Goal: Transaction & Acquisition: Purchase product/service

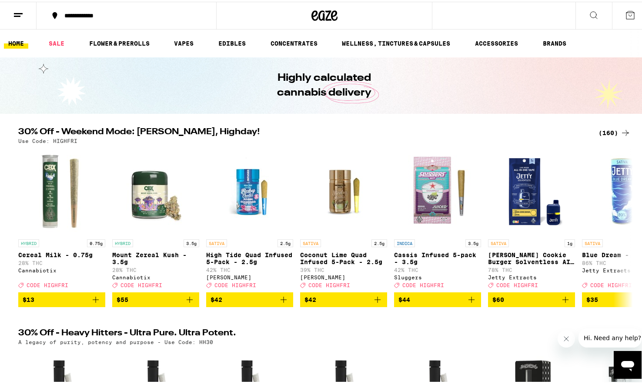
click at [26, 12] on button at bounding box center [18, 13] width 37 height 27
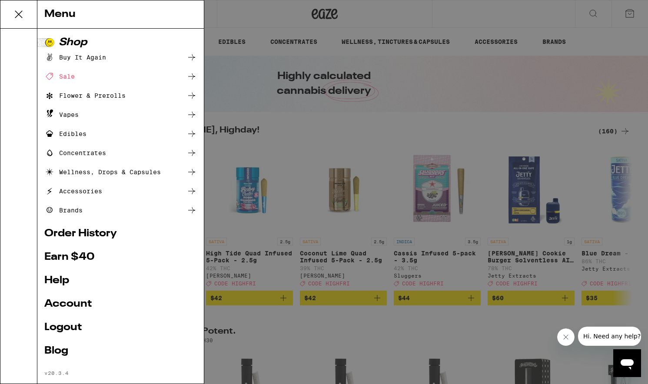
click at [67, 252] on link "Earn $ 40" at bounding box center [120, 257] width 153 height 10
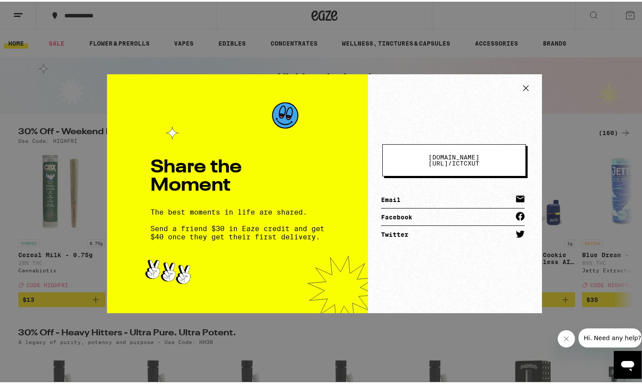
click at [523, 88] on icon at bounding box center [525, 86] width 13 height 13
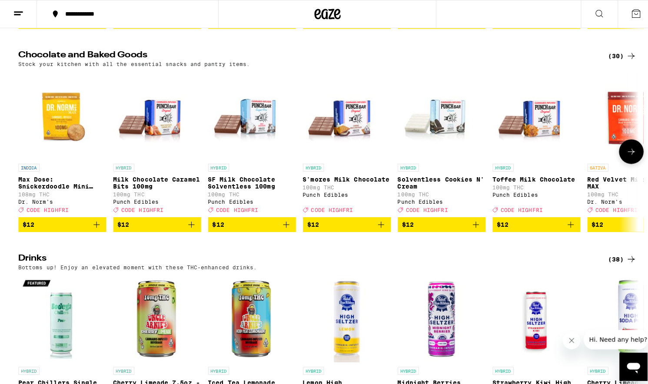
scroll to position [3085, 0]
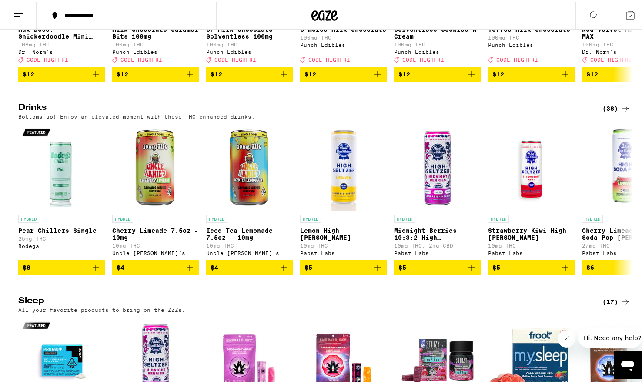
click at [17, 16] on icon at bounding box center [18, 13] width 10 height 10
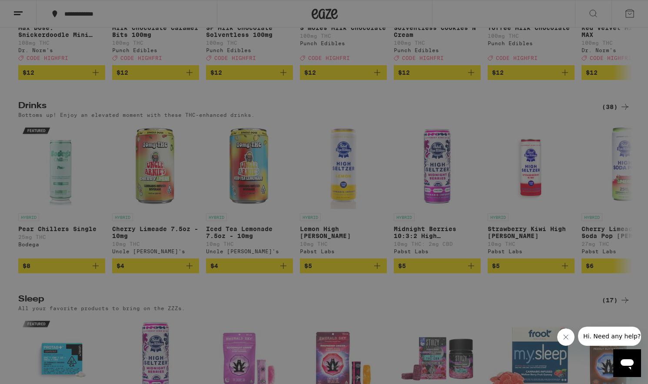
click at [63, 330] on link "Logout" at bounding box center [120, 328] width 153 height 10
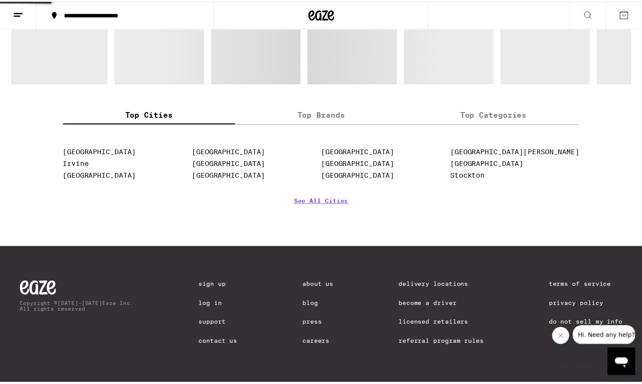
scroll to position [842, 0]
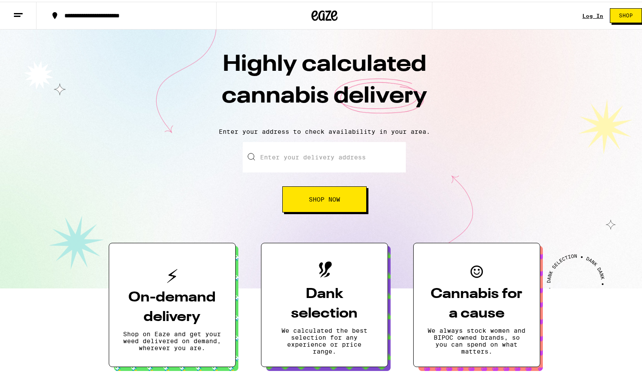
click at [582, 13] on link "Log In" at bounding box center [592, 14] width 21 height 6
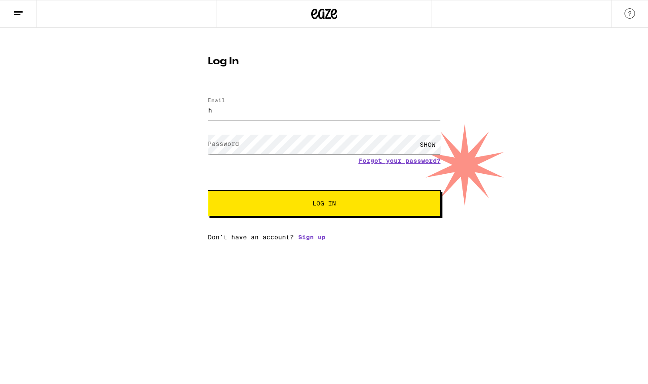
type input "[EMAIL_ADDRESS][DOMAIN_NAME]"
click at [324, 204] on button "Log In" at bounding box center [324, 203] width 233 height 26
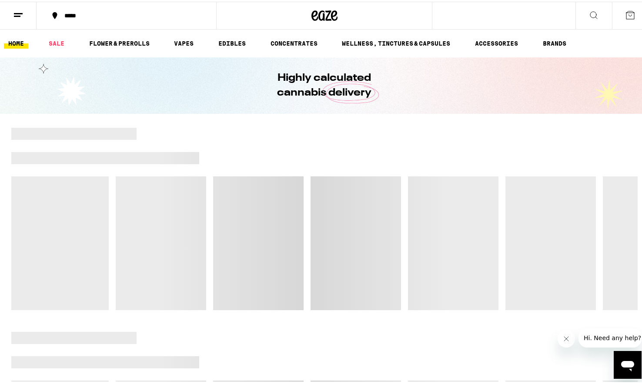
click at [18, 1] on button at bounding box center [18, 13] width 37 height 27
